Goal: Information Seeking & Learning: Learn about a topic

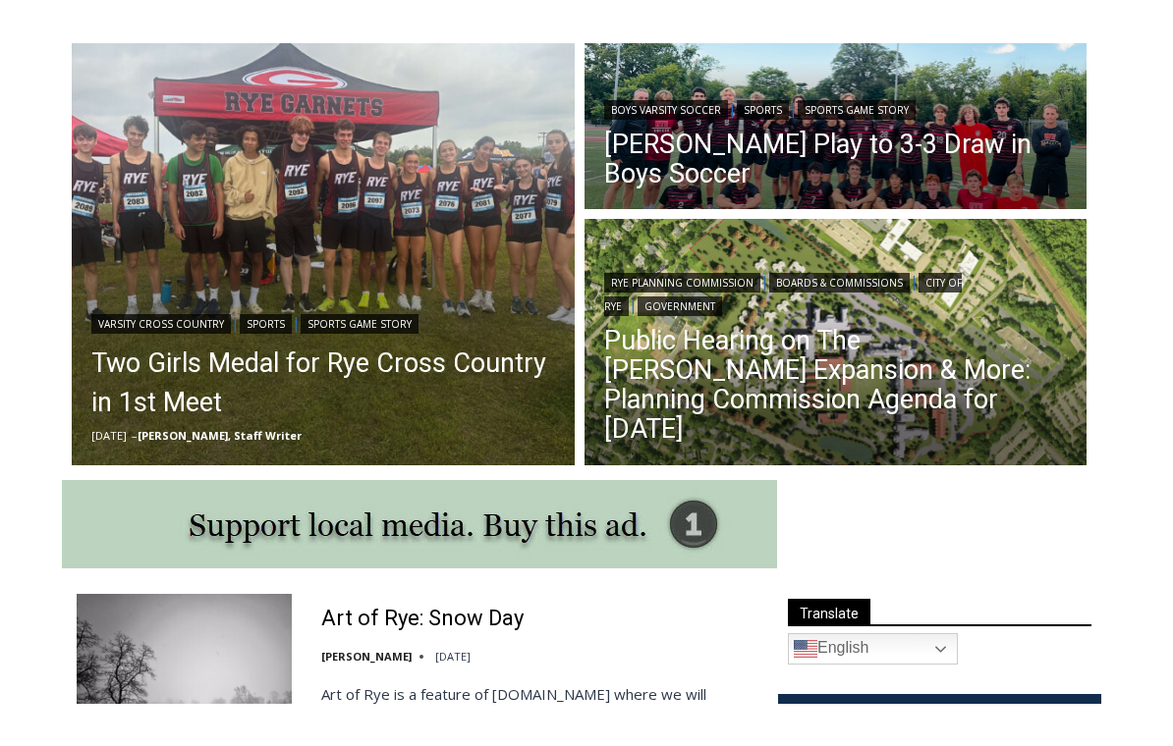
scroll to position [543, 0]
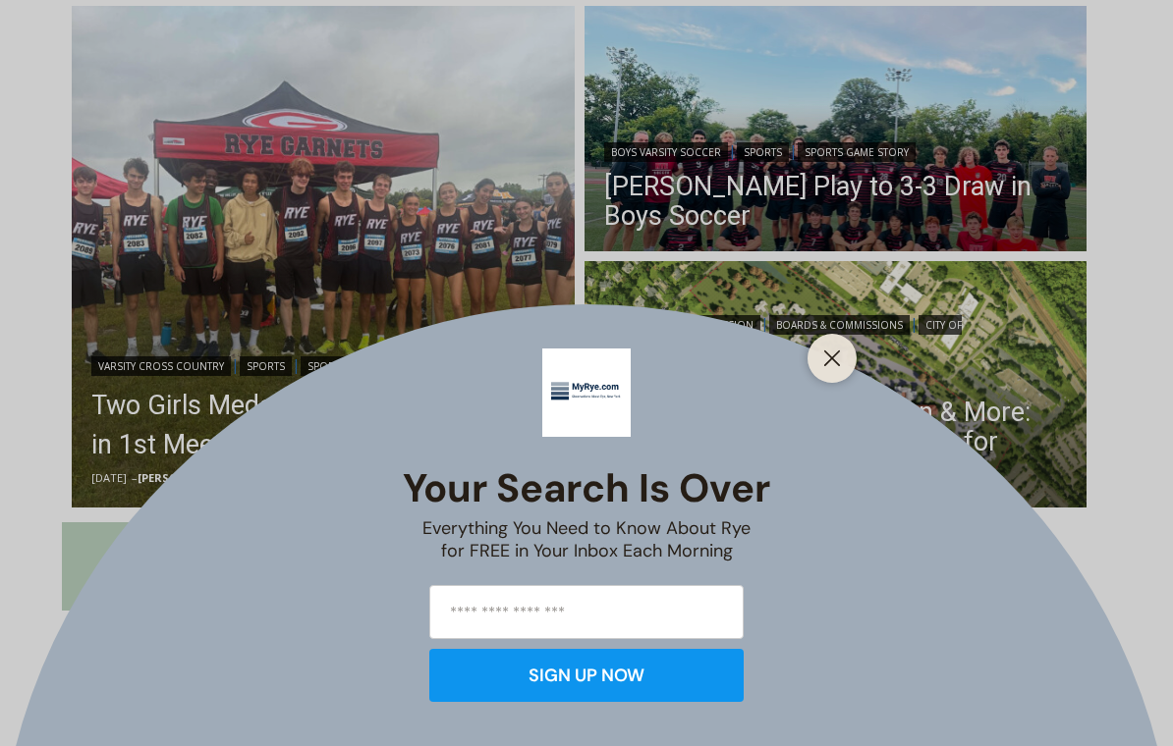
click at [996, 402] on div "Your Search is Over Everything You Need to Know About Rye for FREE in Your Inbo…" at bounding box center [586, 373] width 1173 height 746
click at [844, 356] on button "Close" at bounding box center [831, 358] width 27 height 27
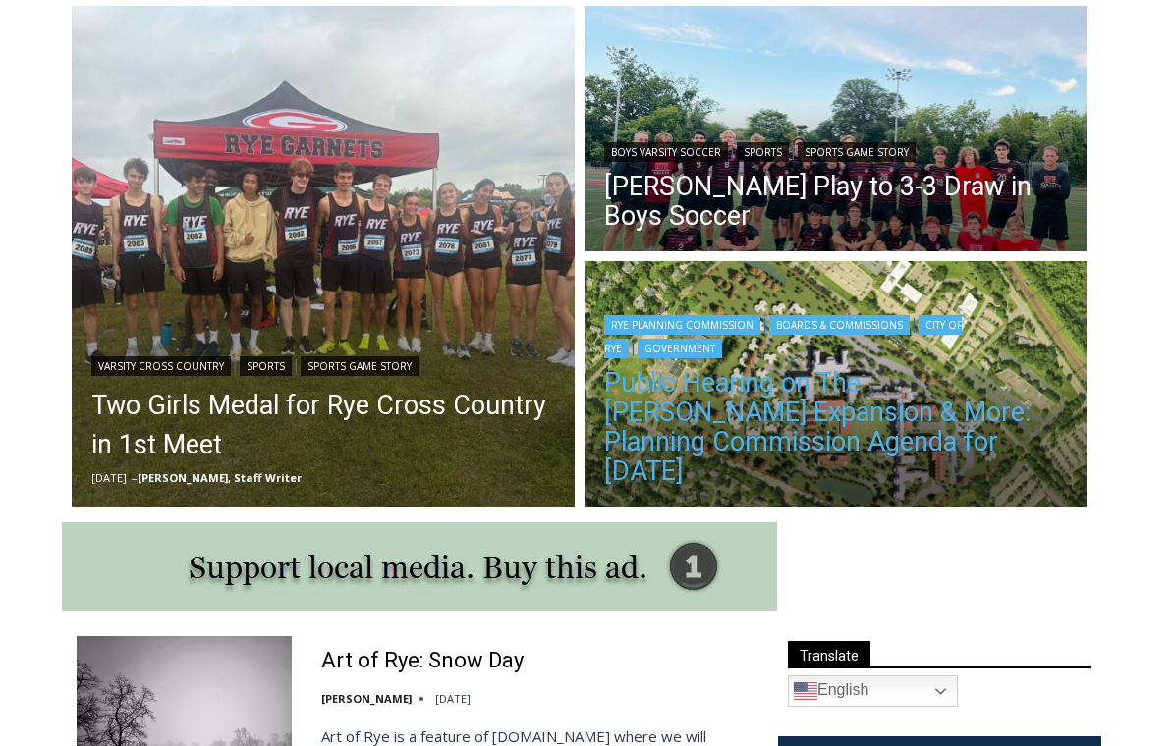
click at [975, 437] on link "Public Hearing on The [PERSON_NAME] Expansion & More: Planning Commission Agend…" at bounding box center [836, 427] width 464 height 118
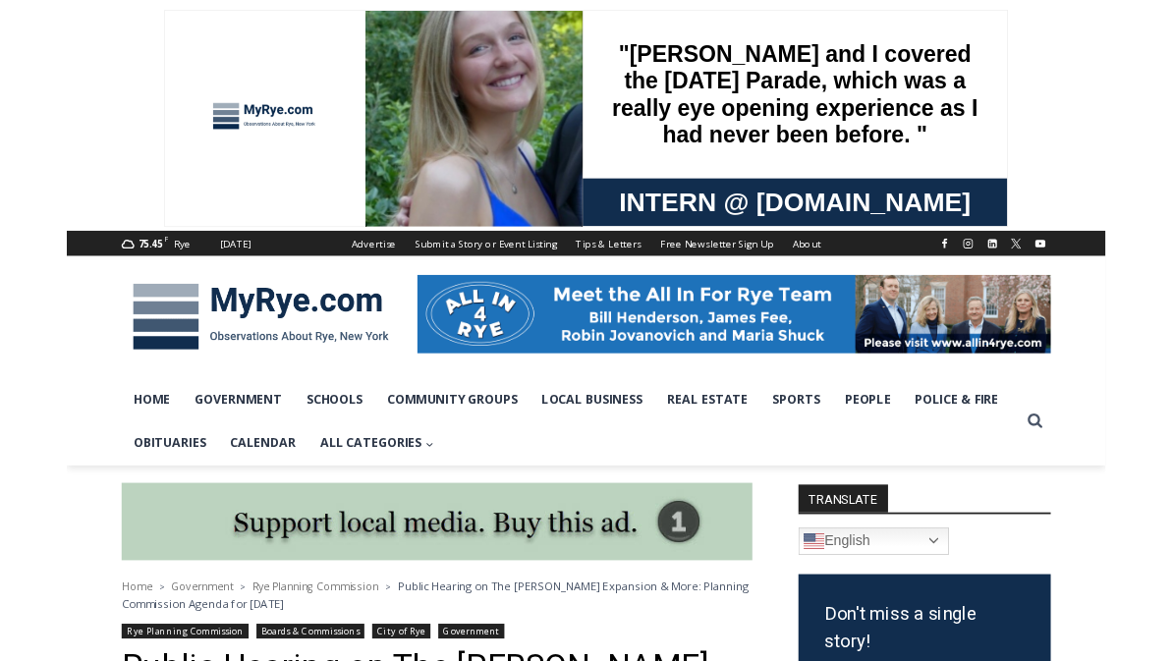
scroll to position [84, 0]
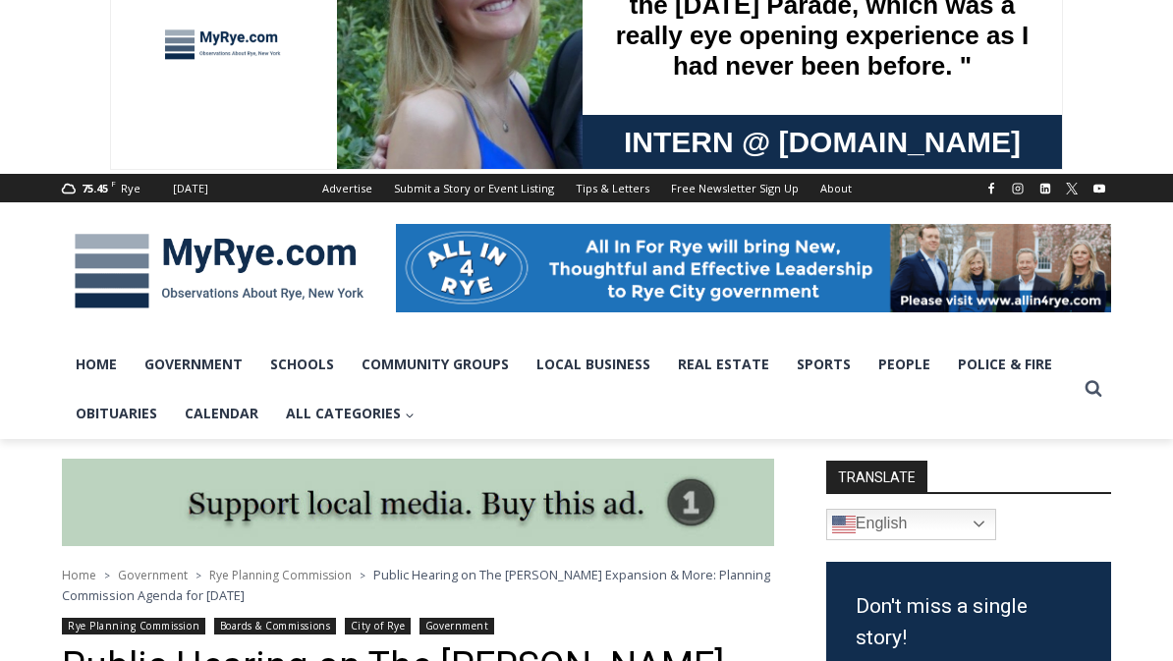
click at [221, 259] on img at bounding box center [219, 272] width 314 height 102
